Goal: Check status: Check status

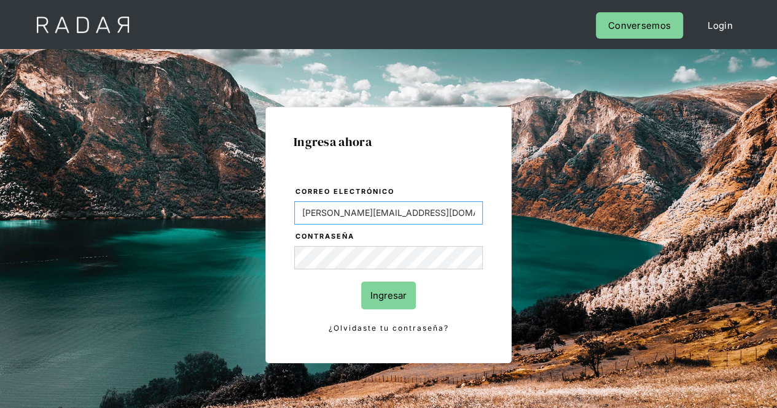
drag, startPoint x: 407, startPoint y: 215, endPoint x: 26, endPoint y: 190, distance: 382.1
click at [26, 190] on div "Ingresa ahora Correo electrónico Evans@prontopaga.com Contraseña Ingresar ¿Olvi…" at bounding box center [388, 258] width 777 height 419
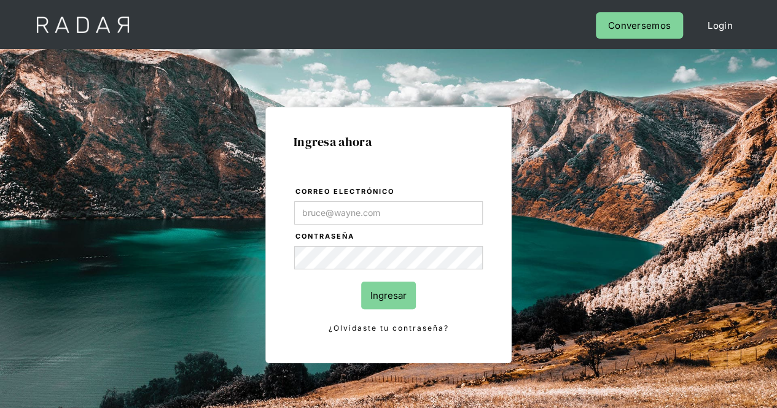
drag, startPoint x: 616, startPoint y: 298, endPoint x: 560, endPoint y: 279, distance: 58.8
click at [615, 297] on div "Ingresa ahora Correo electrónico Contraseña Ingresar ¿Olvidaste tu contraseña? …" at bounding box center [388, 277] width 577 height 382
click at [165, 257] on div "Ingresa ahora Correo electrónico Contraseña Ingresar ¿Olvidaste tu contraseña? …" at bounding box center [388, 277] width 577 height 382
type input "[PERSON_NAME][EMAIL_ADDRESS][PERSON_NAME][DOMAIN_NAME]"
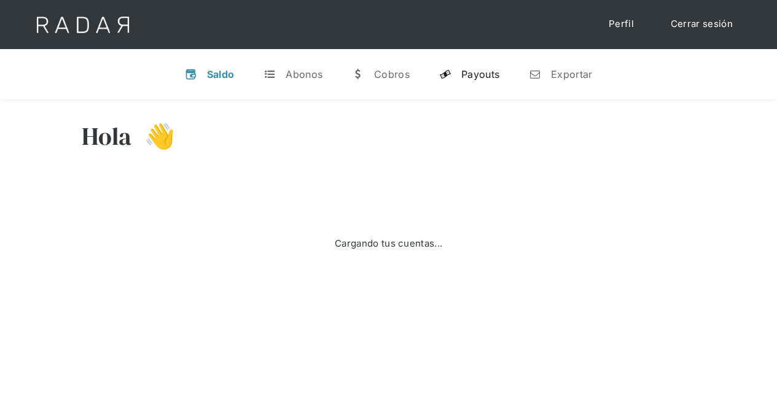
click at [466, 79] on div "Payouts" at bounding box center [480, 74] width 38 height 12
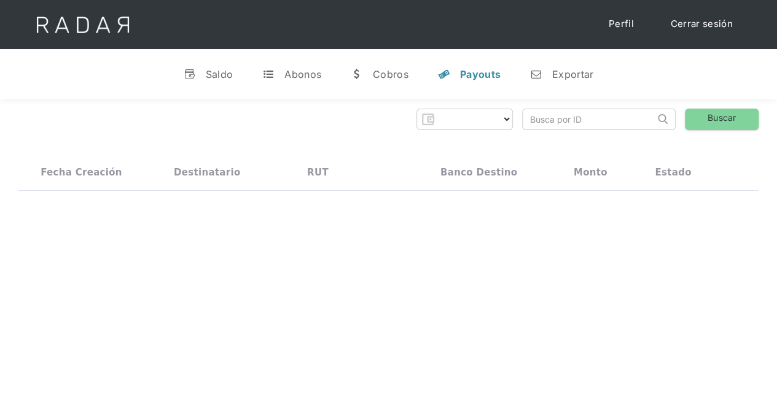
click at [549, 123] on input "search" at bounding box center [589, 119] width 132 height 20
select select "prontopaga"
paste input "04ffc3b4-a39f-4d59-826d-7c2942aa7ff0"
click at [729, 120] on link "Buscar" at bounding box center [722, 119] width 74 height 21
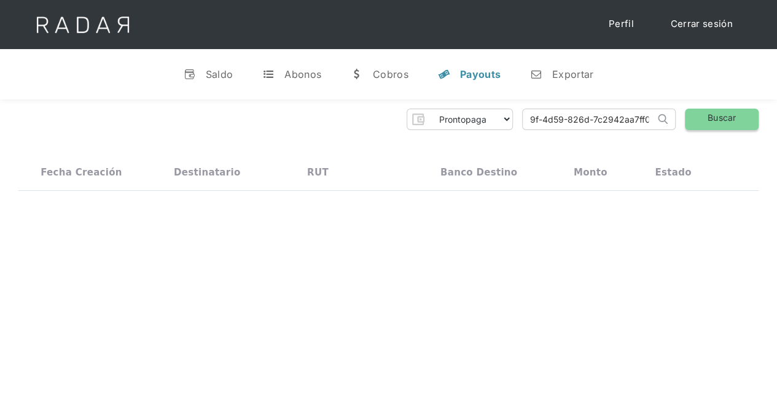
scroll to position [0, 0]
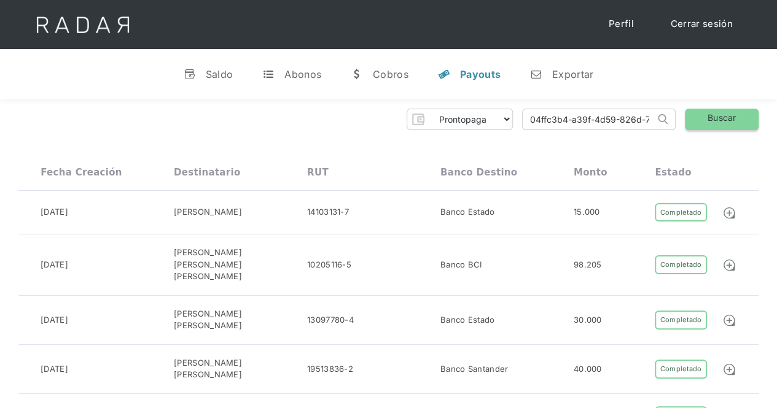
click at [732, 120] on link "Buscar" at bounding box center [722, 119] width 74 height 21
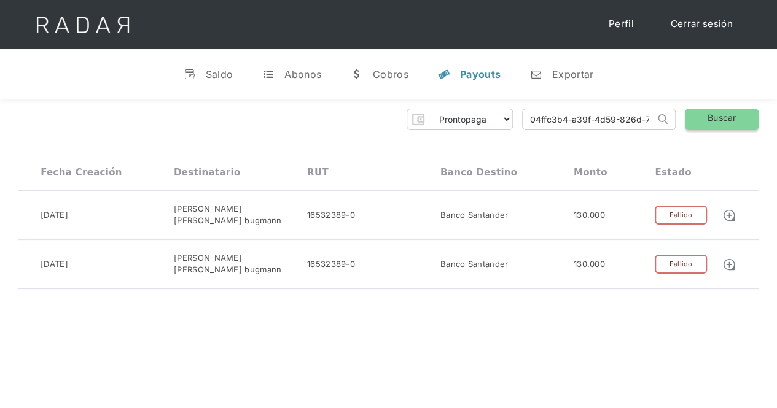
click at [709, 114] on link "Buscar" at bounding box center [722, 119] width 74 height 21
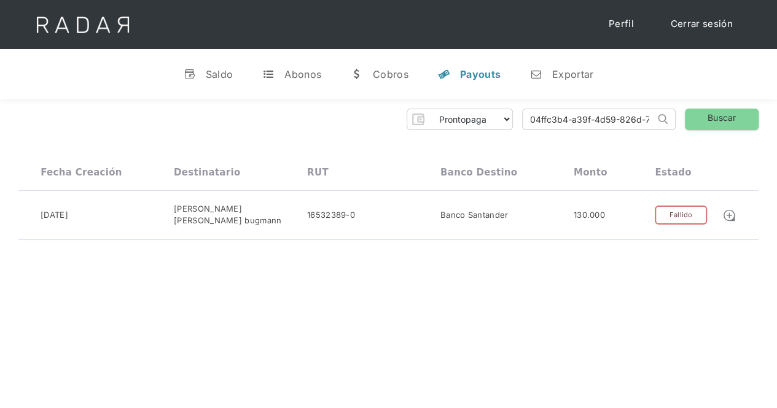
drag, startPoint x: 631, startPoint y: 118, endPoint x: 480, endPoint y: 99, distance: 152.3
click at [480, 99] on div "v Saldo t Abonos w Cobros y Payouts n Exportar [PERSON_NAME] 👋 Cargando tus cue…" at bounding box center [388, 278] width 777 height 459
type input "6d-7c2942aa7ff0"
drag, startPoint x: 609, startPoint y: 119, endPoint x: 517, endPoint y: 111, distance: 92.5
click at [523, 111] on input "6d-7c2942aa7ff0" at bounding box center [589, 119] width 132 height 20
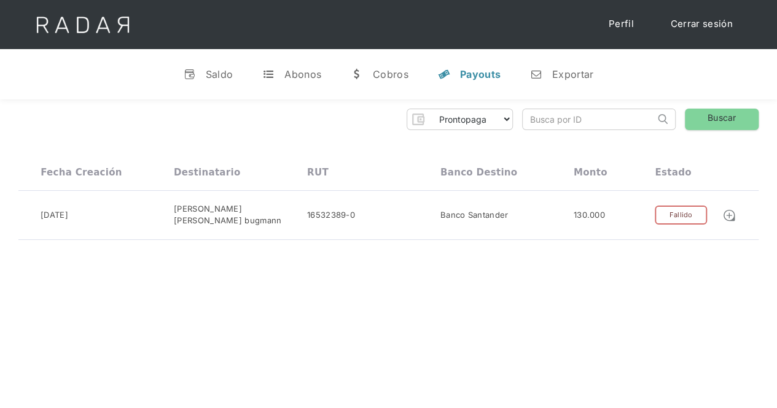
paste input "d80644d3-b1fb-40b9-8a61-e9cac215bd1d"
click at [714, 117] on link "Buscar" at bounding box center [722, 119] width 74 height 21
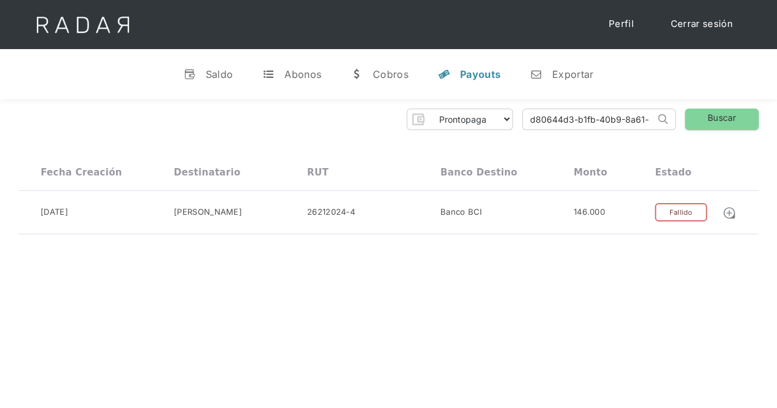
drag, startPoint x: 646, startPoint y: 117, endPoint x: 468, endPoint y: 117, distance: 177.4
click at [468, 117] on div "Prontopaga Prontopaga 2 Thank you! Your submission has been received! Oops! Som…" at bounding box center [388, 119] width 740 height 21
drag, startPoint x: 609, startPoint y: 119, endPoint x: 456, endPoint y: 107, distance: 153.3
click at [456, 107] on div "Prontopaga Prontopaga 2 Thank you! Your submission has been received! Oops! Som…" at bounding box center [388, 171] width 777 height 145
paste input "a3cbc26c-1e3d-4218-8677-8ce0340ddf0"
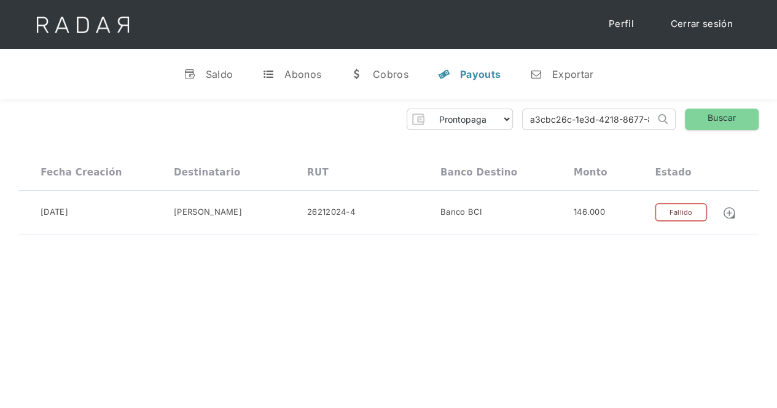
scroll to position [0, 58]
click at [735, 114] on link "Buscar" at bounding box center [722, 119] width 74 height 21
drag, startPoint x: 533, startPoint y: 118, endPoint x: 736, endPoint y: 120, distance: 202.6
click at [736, 120] on div "Prontopaga Prontopaga 2 Thank you! Your submission has been received! Oops! Som…" at bounding box center [388, 119] width 740 height 21
type input "a"
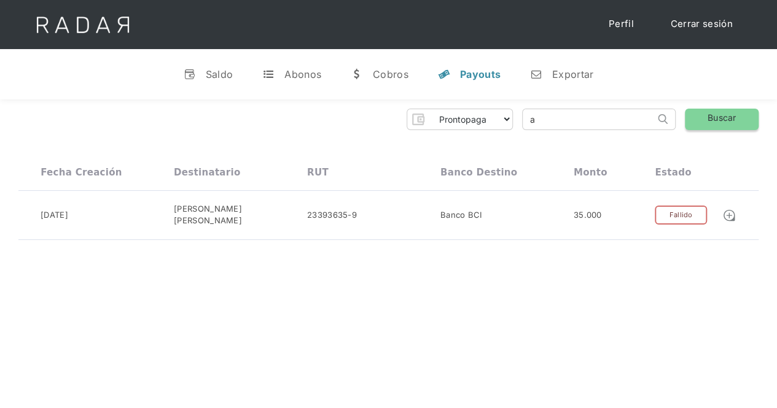
scroll to position [0, 0]
paste input "2ad6a6c7-c994-4643-a49d-80a43c40a1e4"
type input "2ad6a6c7-c994-4643-a49d-80a43c40a1e4"
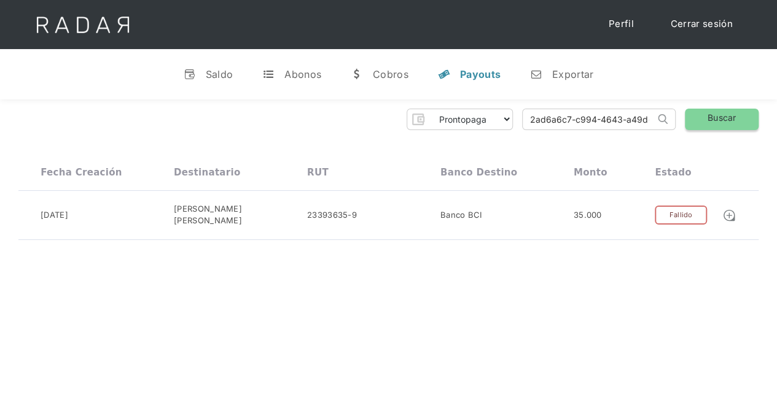
click at [737, 120] on link "Buscar" at bounding box center [722, 119] width 74 height 21
